Goal: Register for event/course

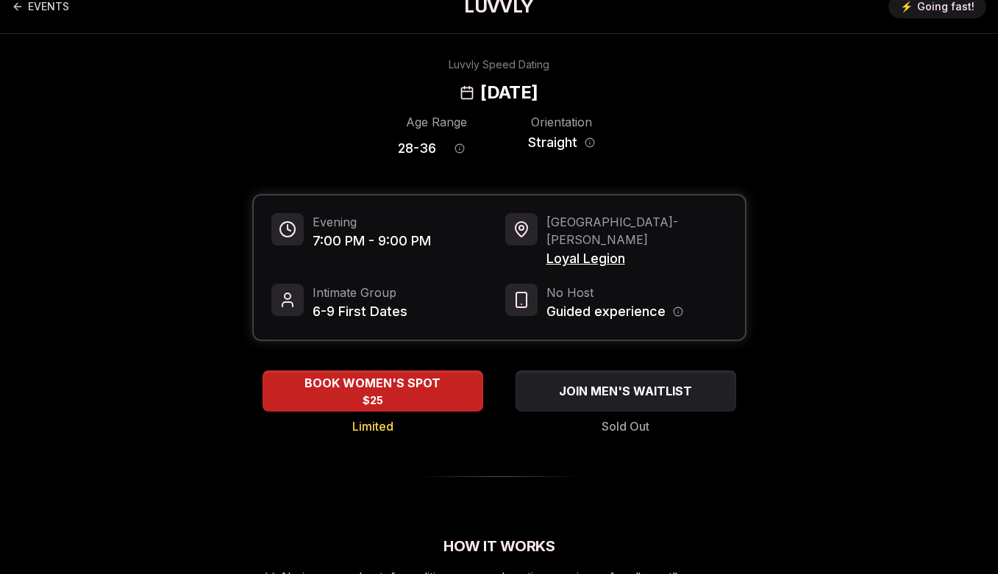
scroll to position [21, 0]
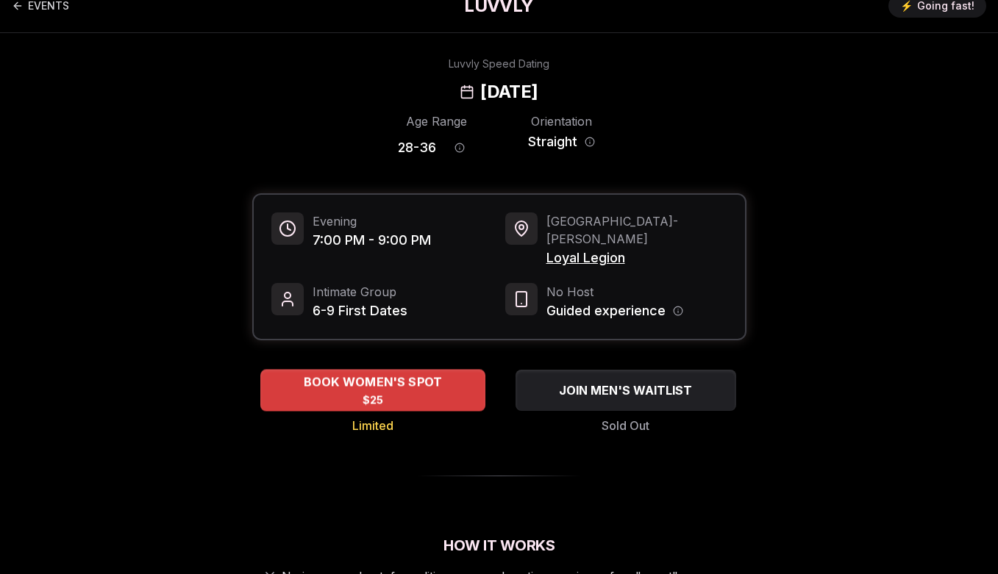
click at [365, 374] on span "BOOK WOMEN'S SPOT" at bounding box center [372, 383] width 145 height 18
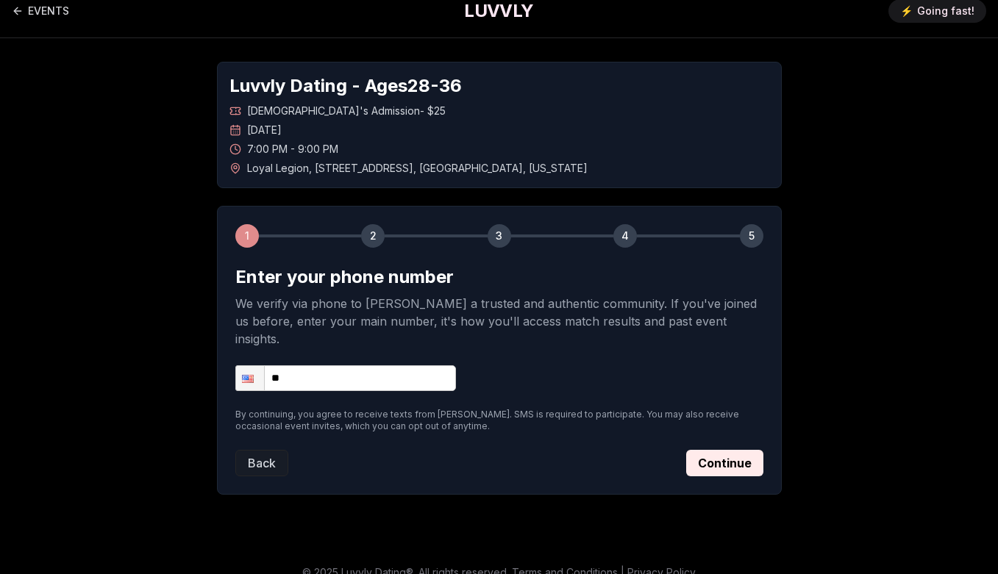
click at [360, 365] on input "**" at bounding box center [345, 378] width 221 height 26
type input "**********"
click at [692, 455] on button "Continue" at bounding box center [724, 463] width 77 height 26
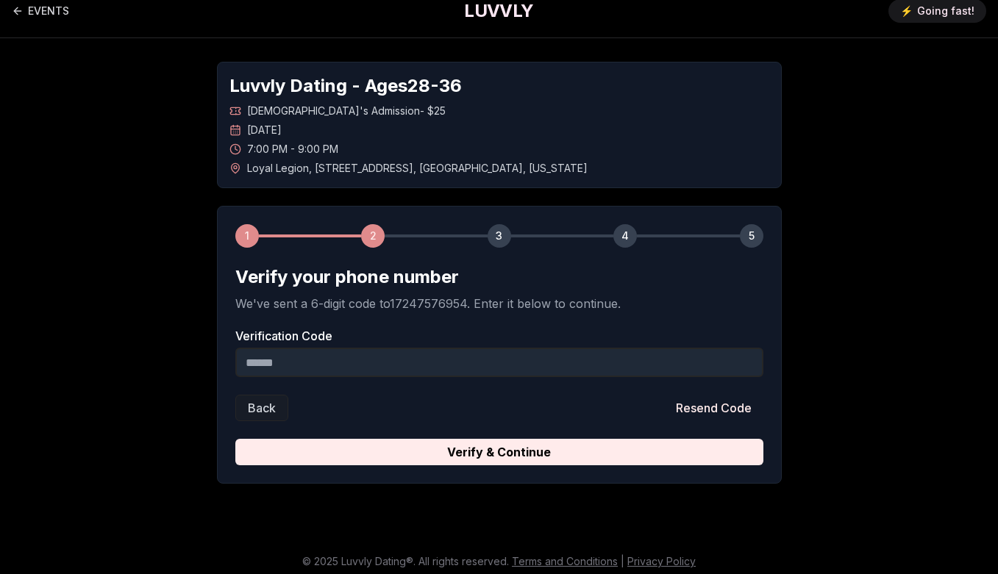
click at [546, 372] on input "Verification Code" at bounding box center [499, 362] width 528 height 29
type input "******"
click at [235, 439] on button "Verify & Continue" at bounding box center [499, 452] width 528 height 26
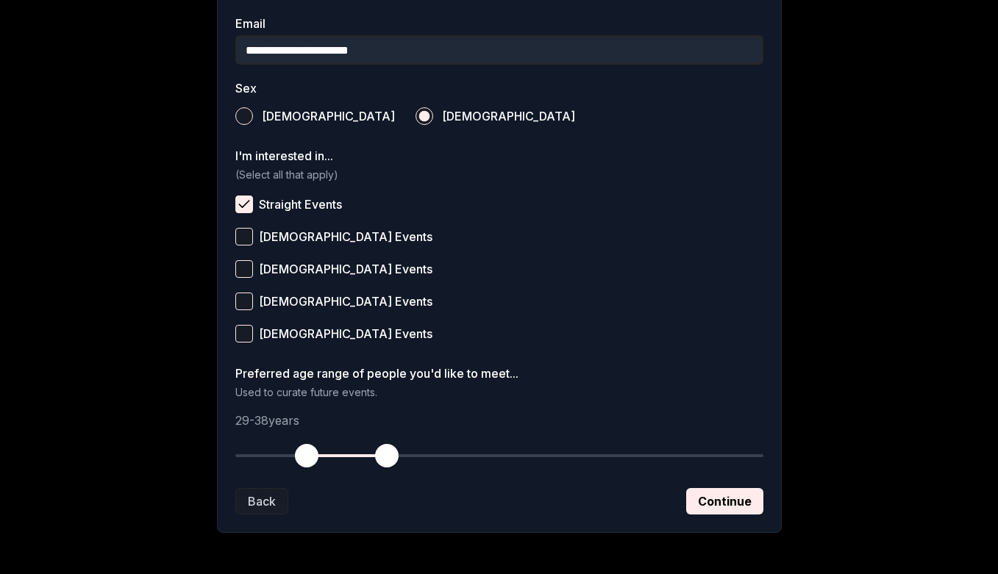
scroll to position [499, 0]
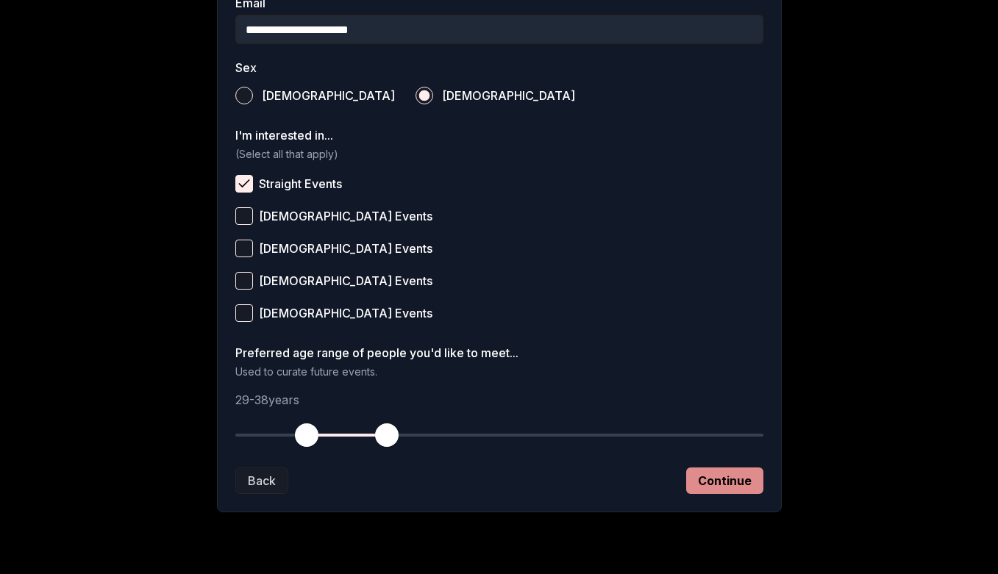
click at [718, 482] on button "Continue" at bounding box center [724, 481] width 77 height 26
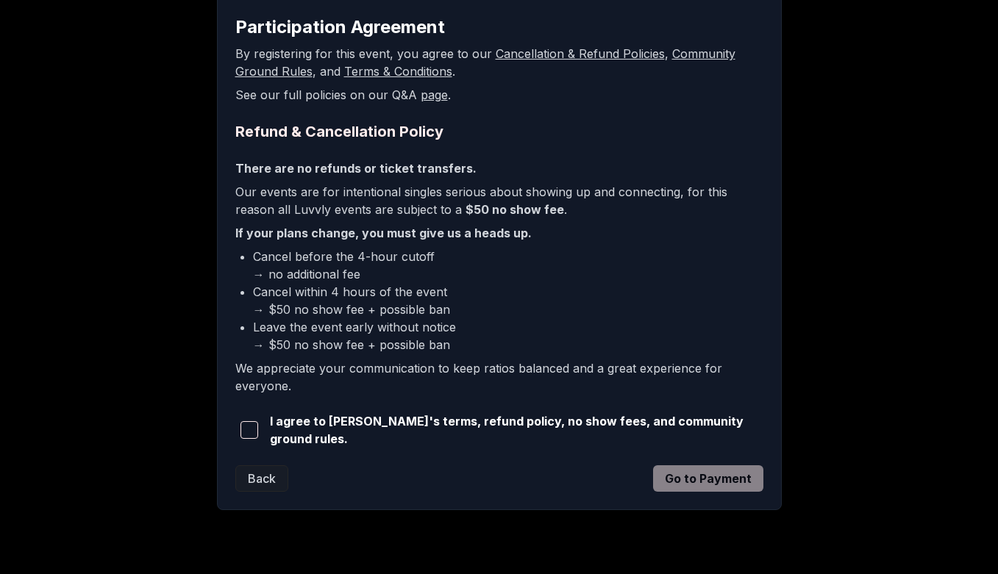
scroll to position [275, 0]
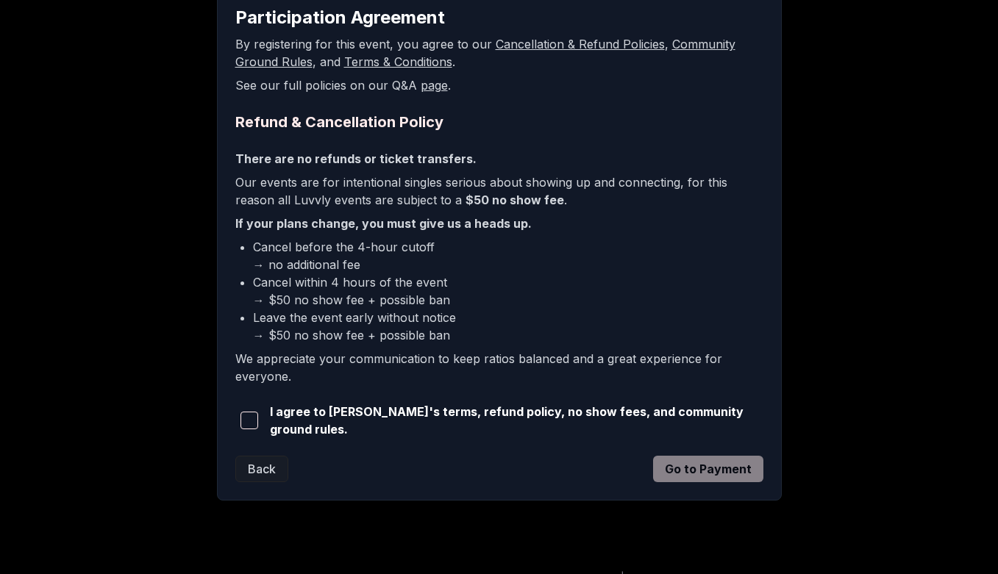
click at [254, 415] on span "button" at bounding box center [249, 421] width 18 height 18
click at [743, 470] on button "Go to Payment" at bounding box center [708, 469] width 110 height 26
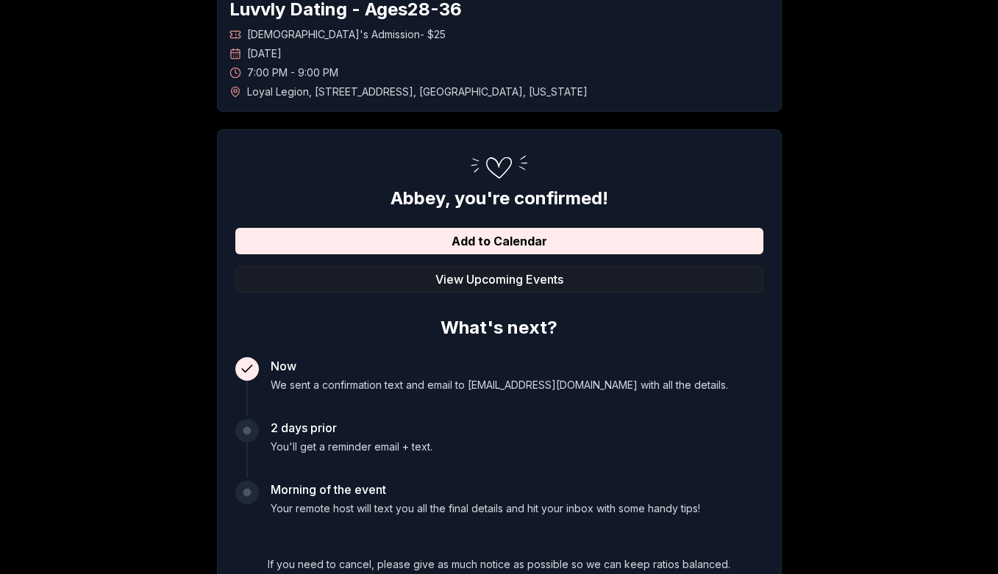
scroll to position [107, 0]
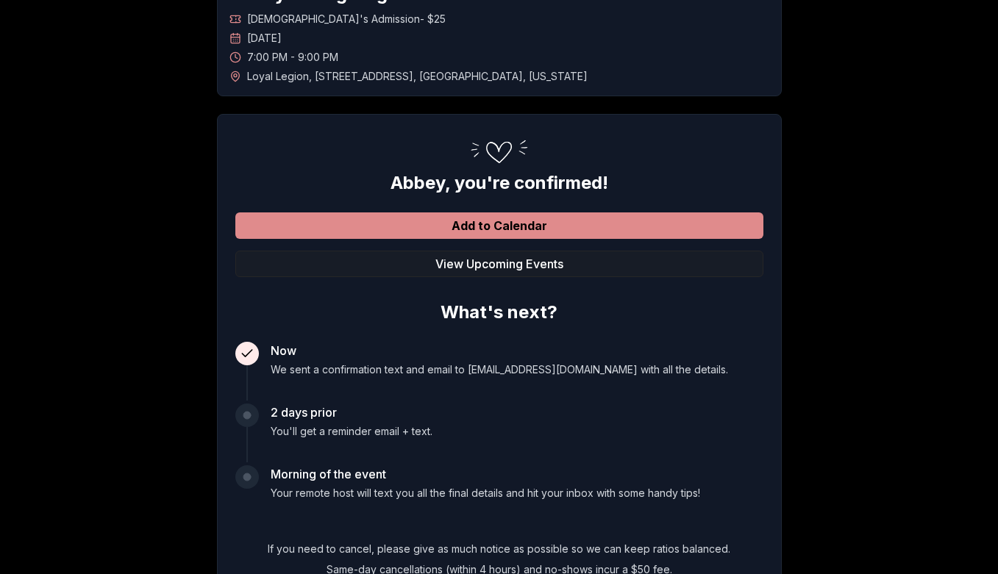
click at [579, 226] on button "Add to Calendar" at bounding box center [499, 226] width 528 height 26
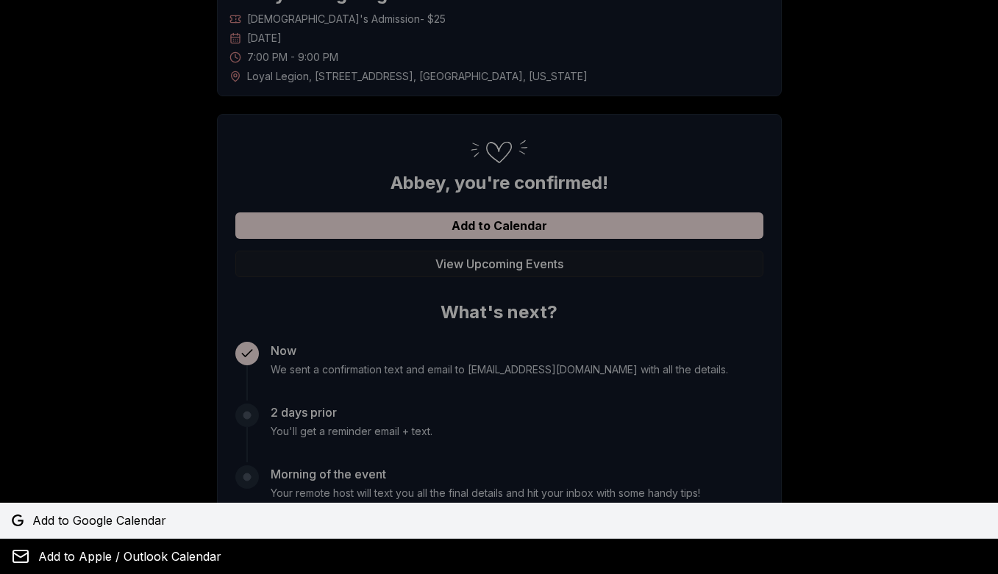
click at [91, 516] on span "Add to Google Calendar" at bounding box center [99, 521] width 134 height 18
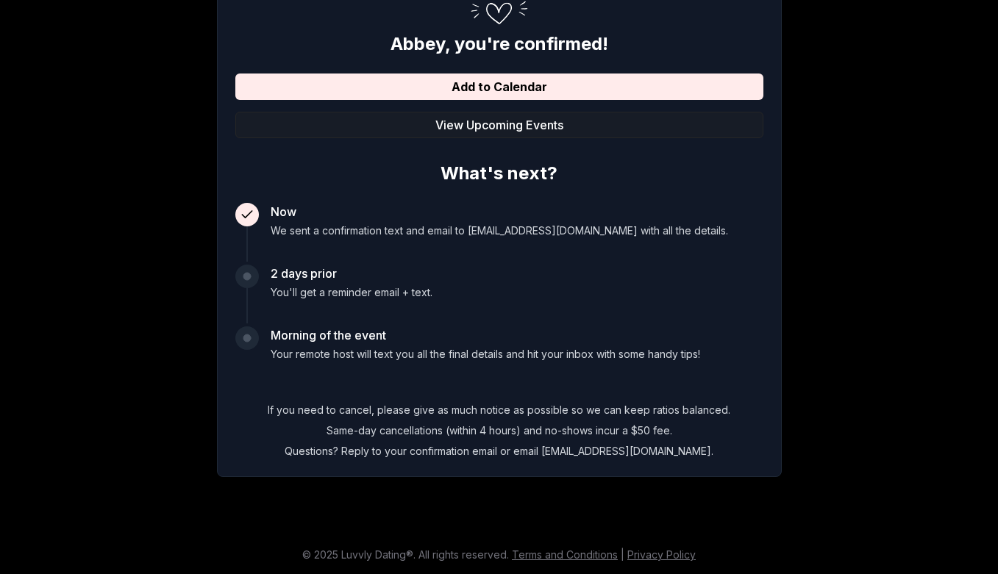
scroll to position [0, 0]
